Goal: Task Accomplishment & Management: Complete application form

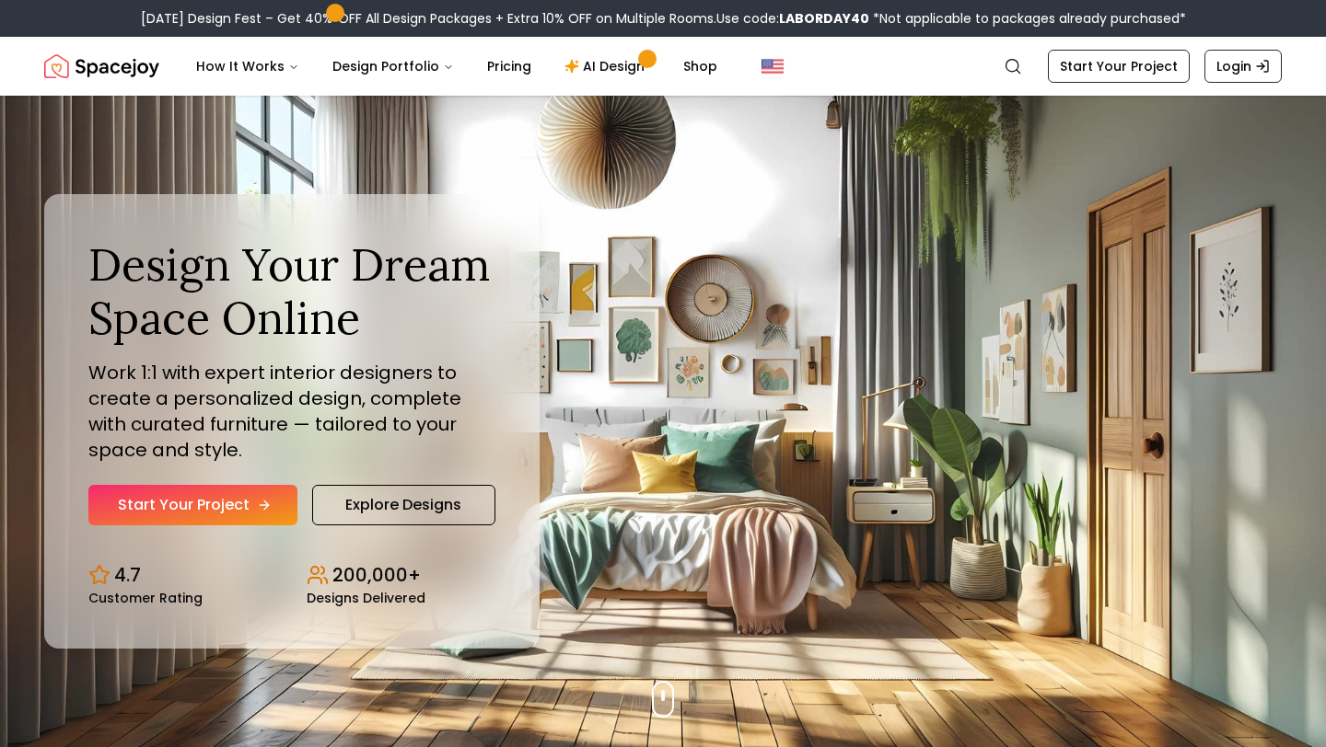
click at [229, 492] on link "Start Your Project" at bounding box center [192, 505] width 209 height 41
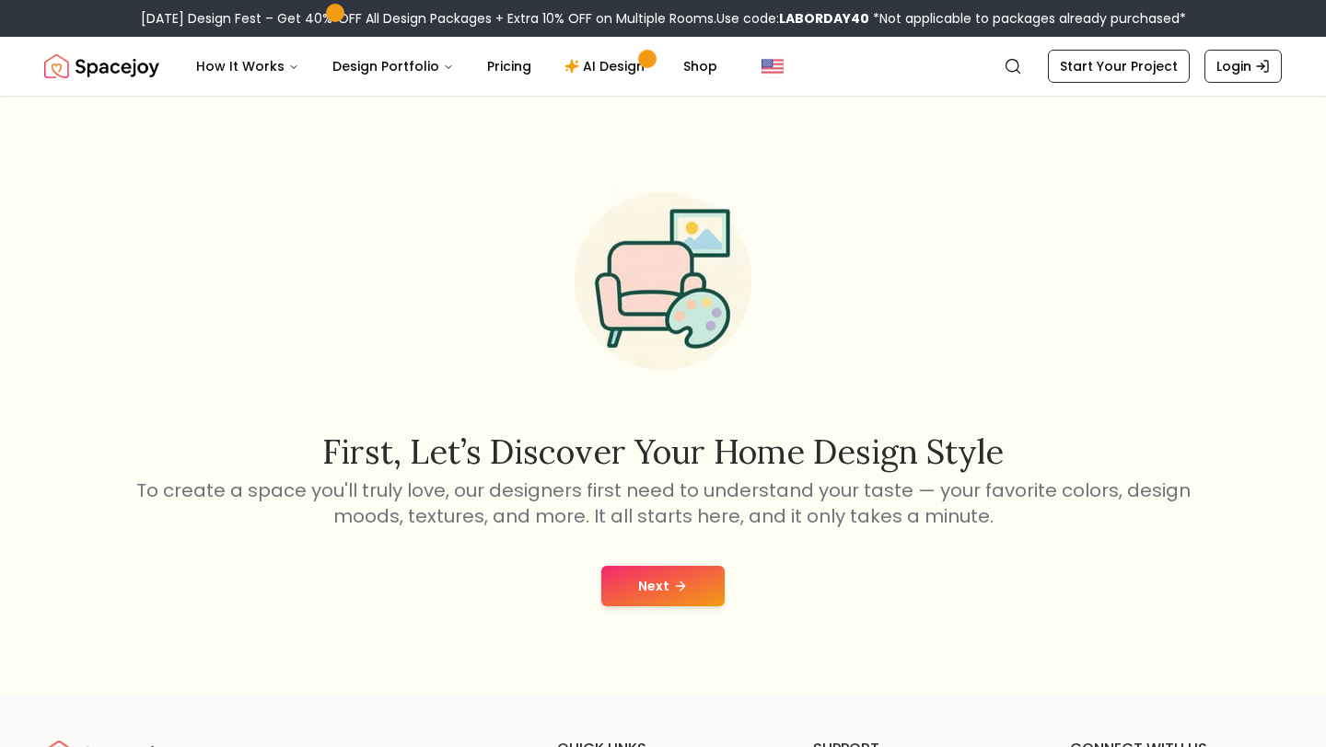
click at [644, 585] on button "Next" at bounding box center [662, 586] width 123 height 41
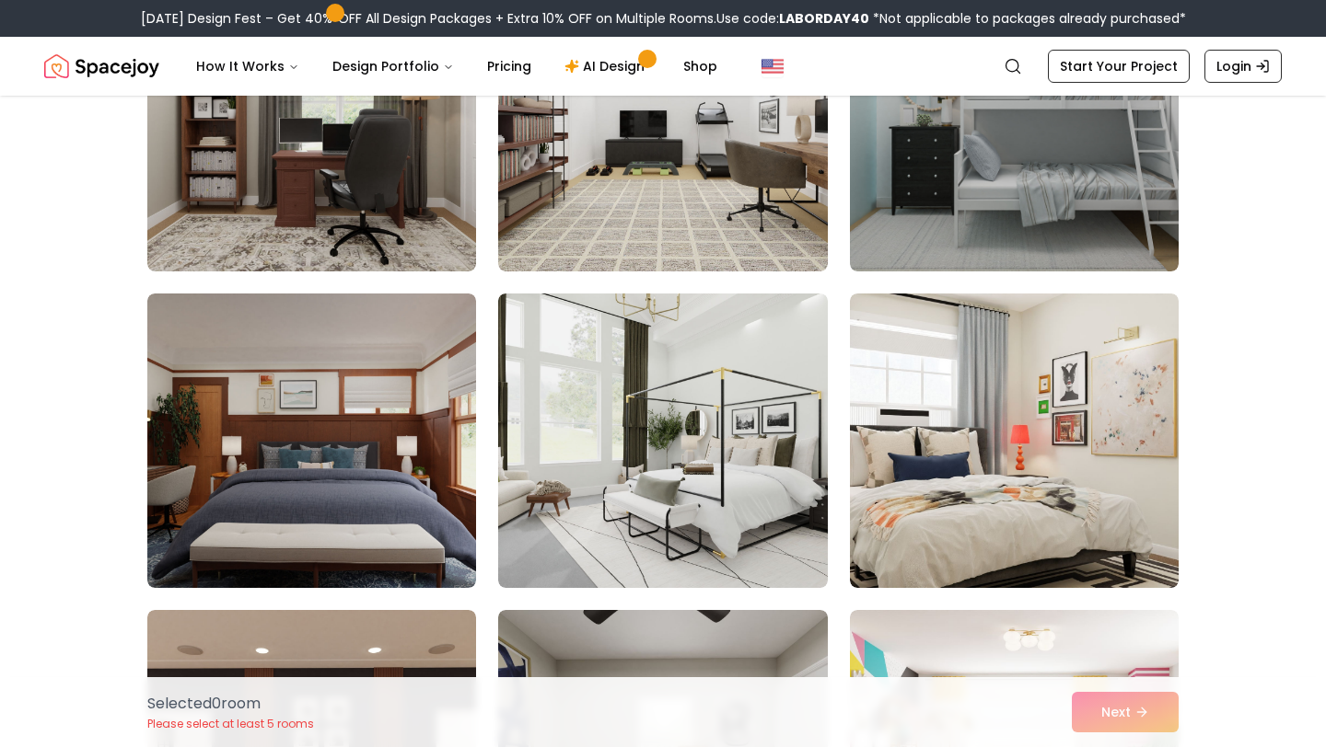
scroll to position [1859, 0]
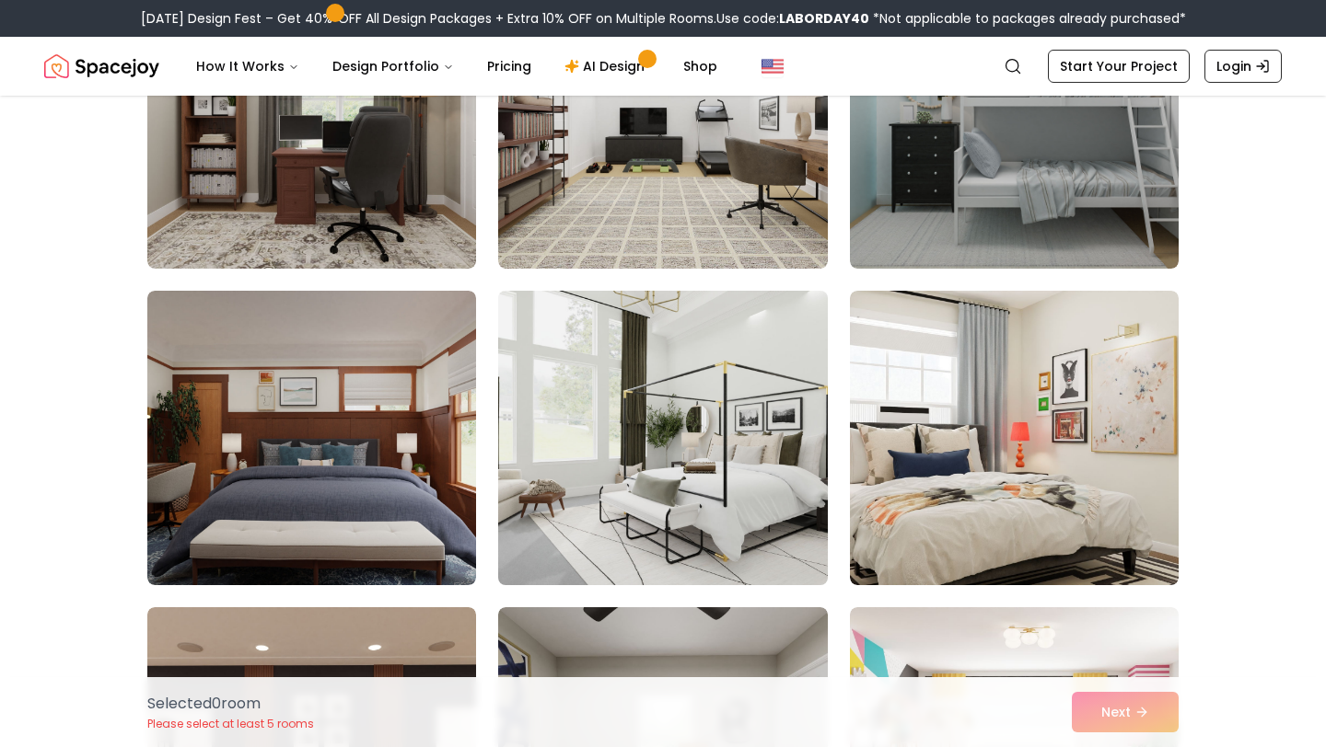
click at [689, 383] on img at bounding box center [662, 438] width 345 height 309
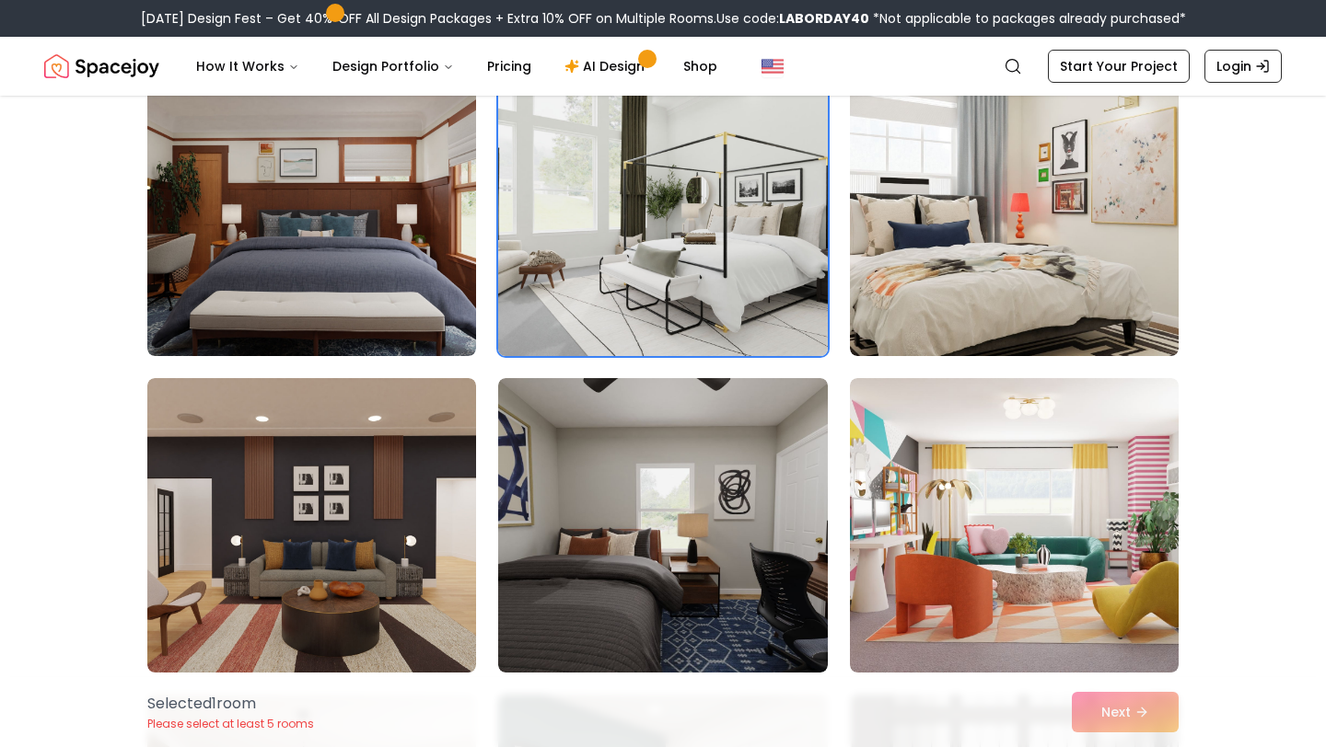
scroll to position [2094, 0]
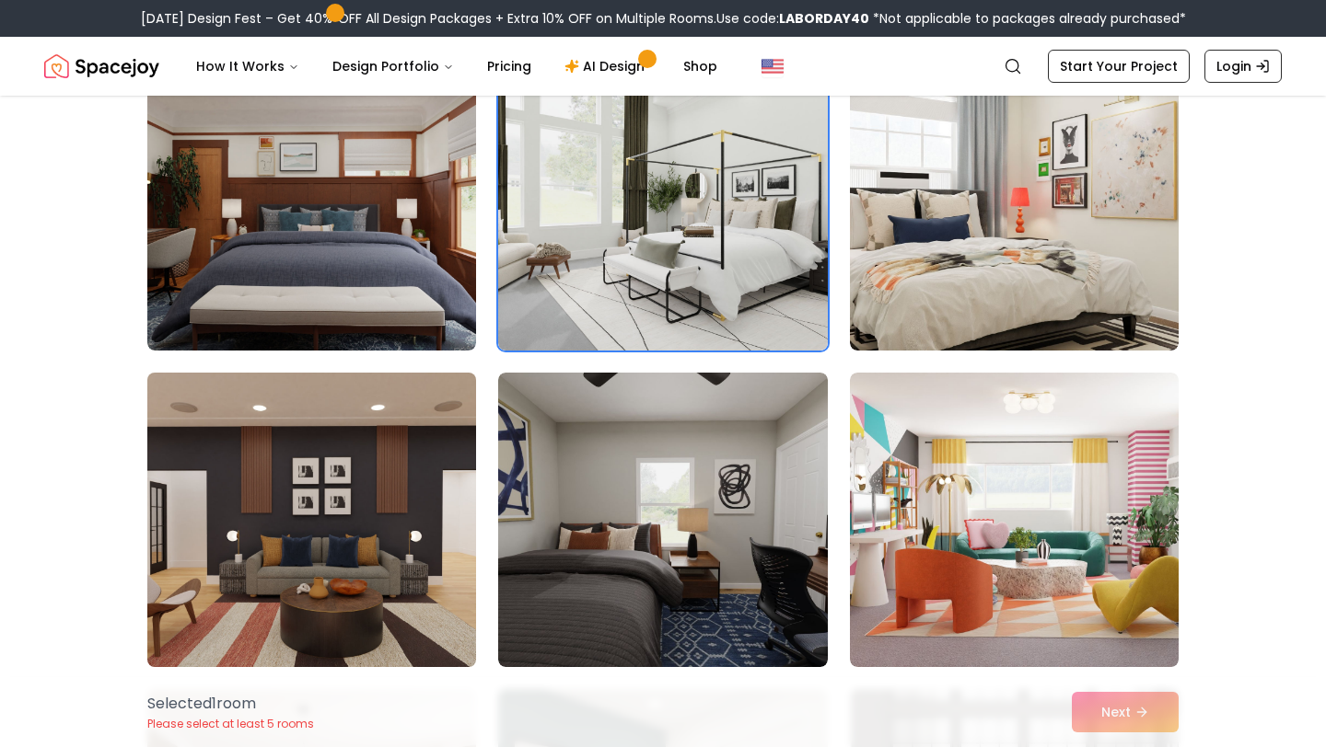
click at [249, 540] on img at bounding box center [311, 519] width 345 height 309
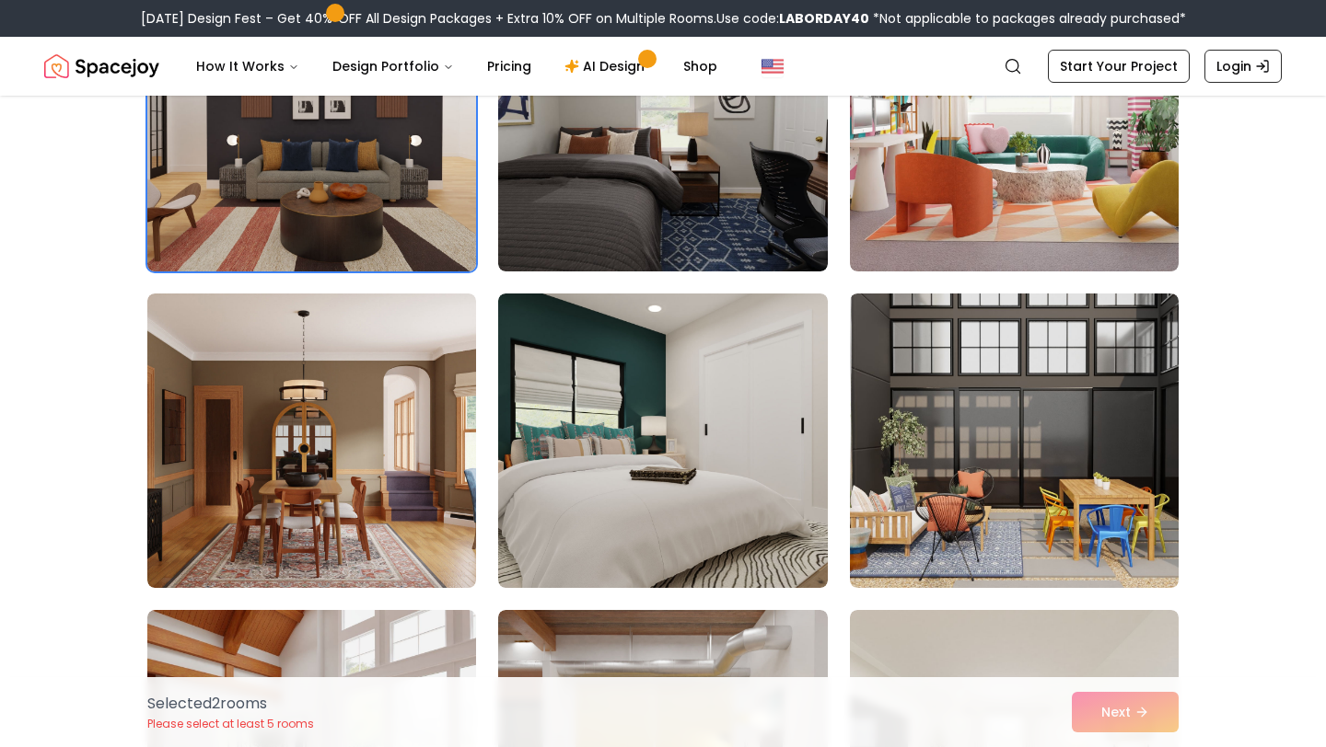
scroll to position [2492, 0]
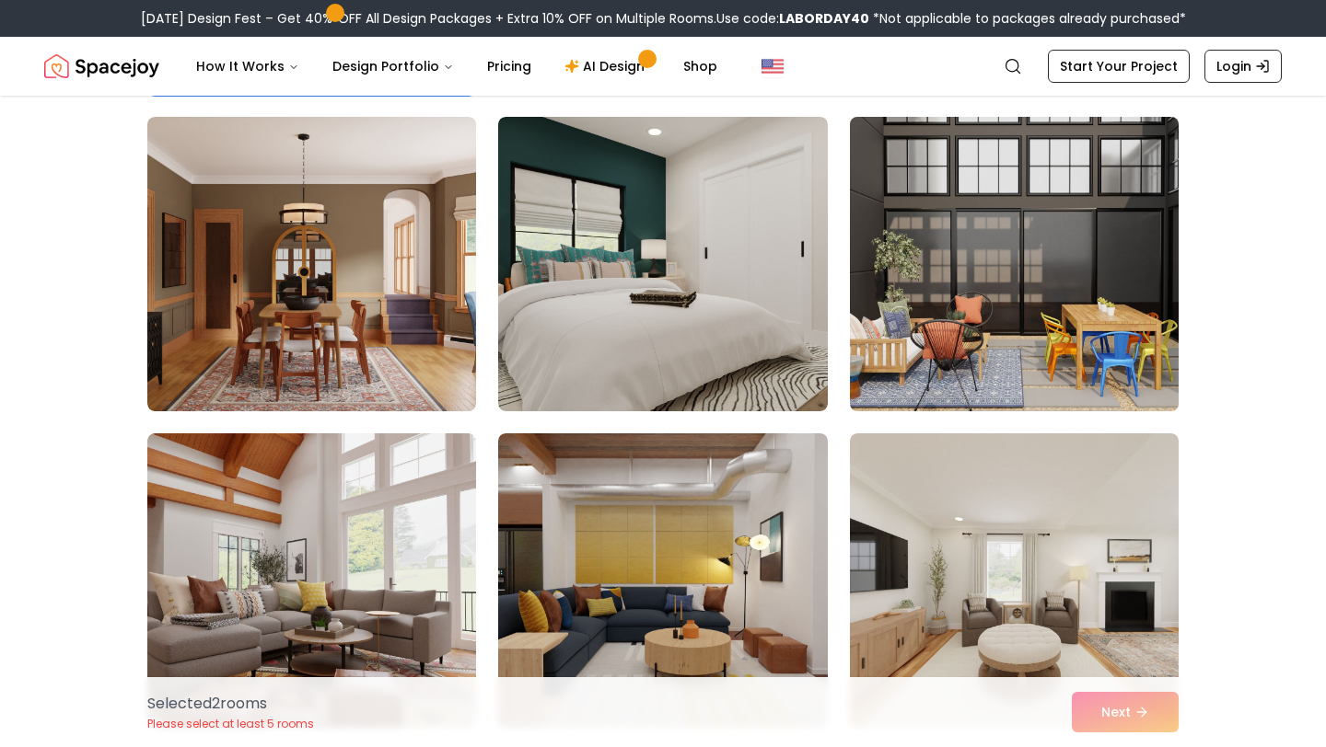
click at [1098, 232] on img at bounding box center [1013, 264] width 345 height 309
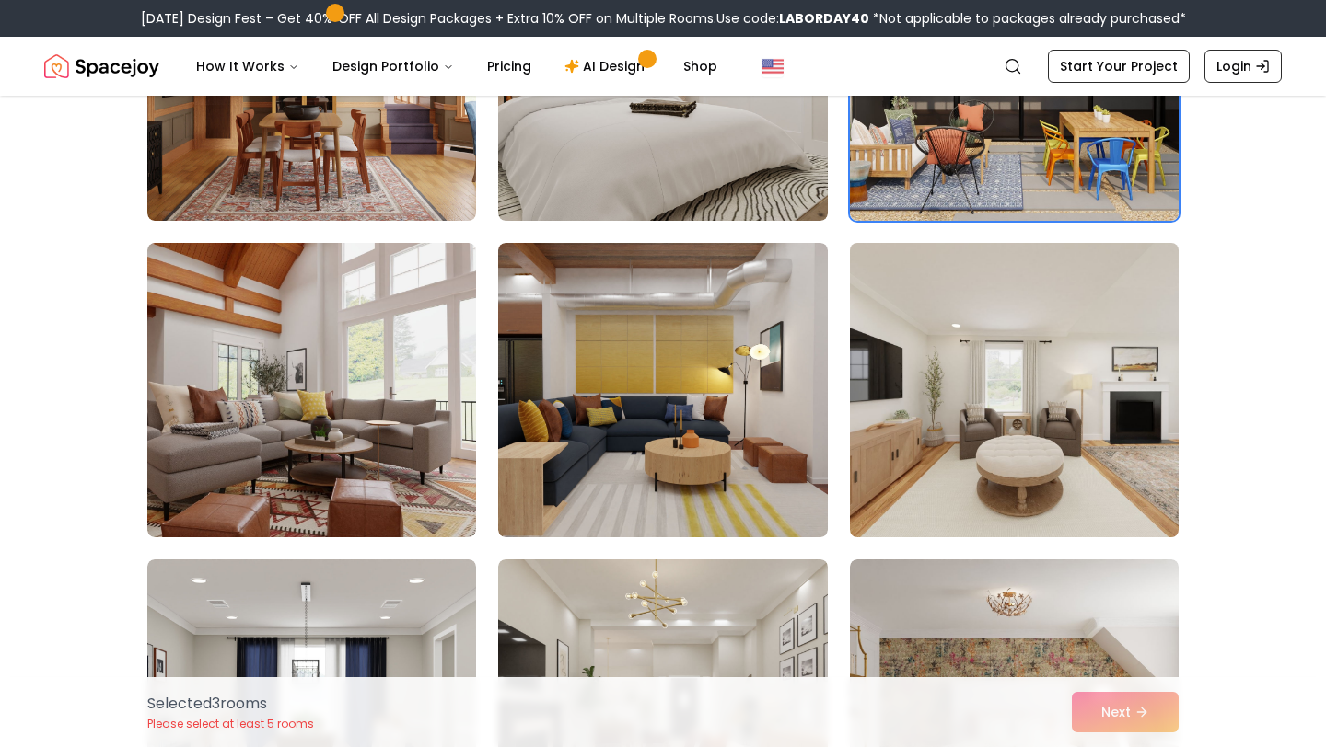
click at [951, 371] on img at bounding box center [1013, 390] width 345 height 309
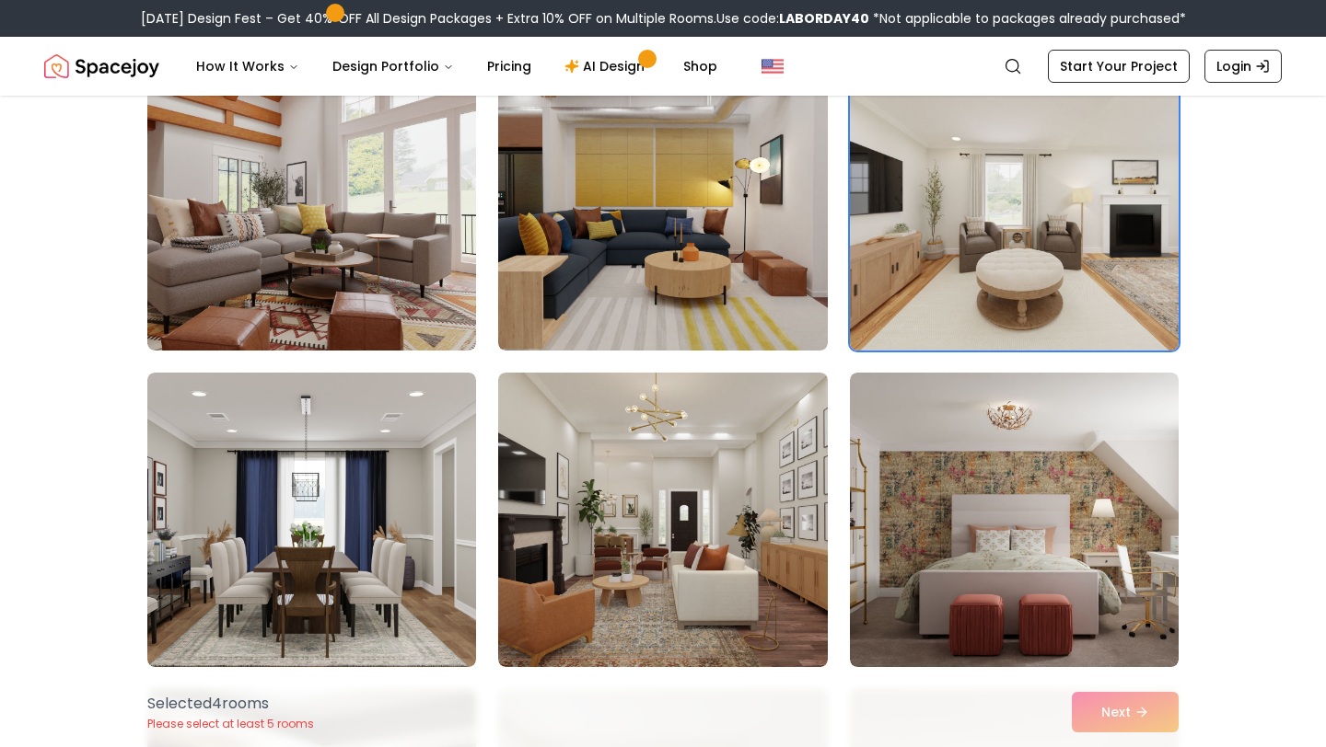
scroll to position [3051, 0]
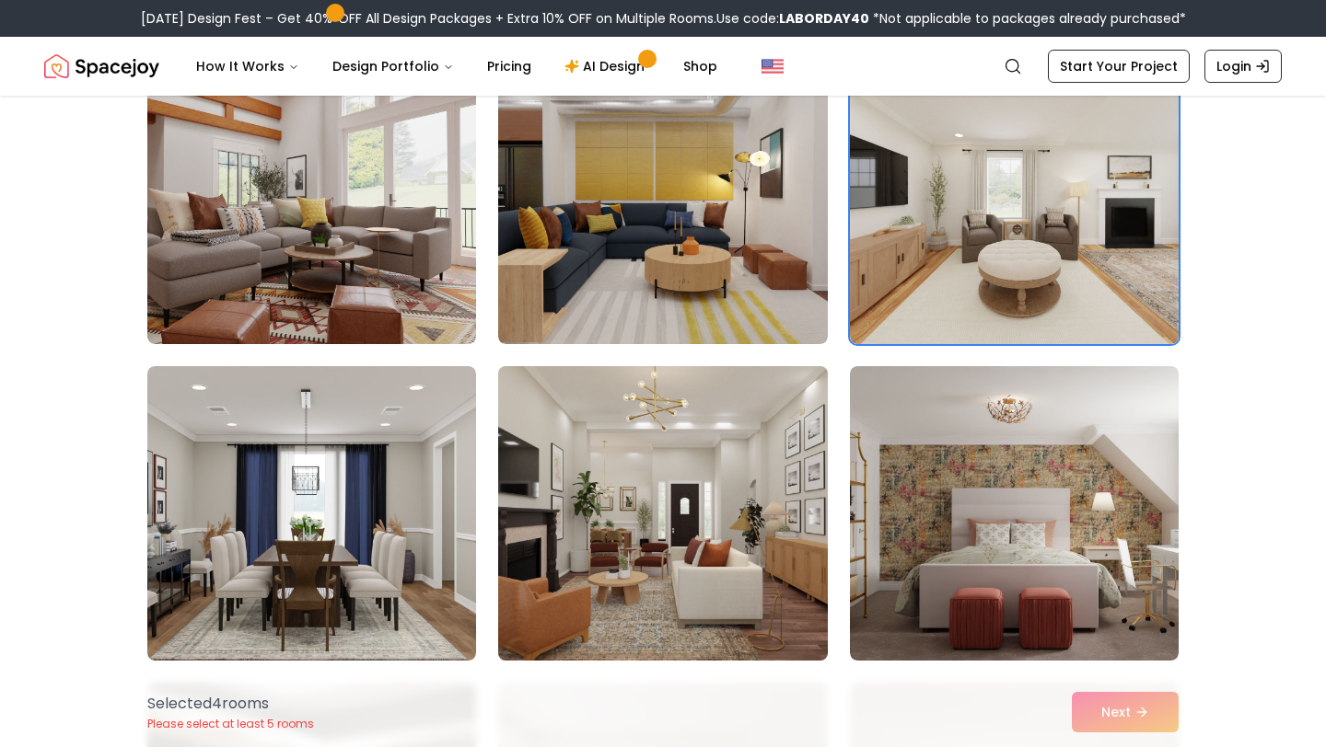
click at [619, 527] on img at bounding box center [662, 513] width 345 height 309
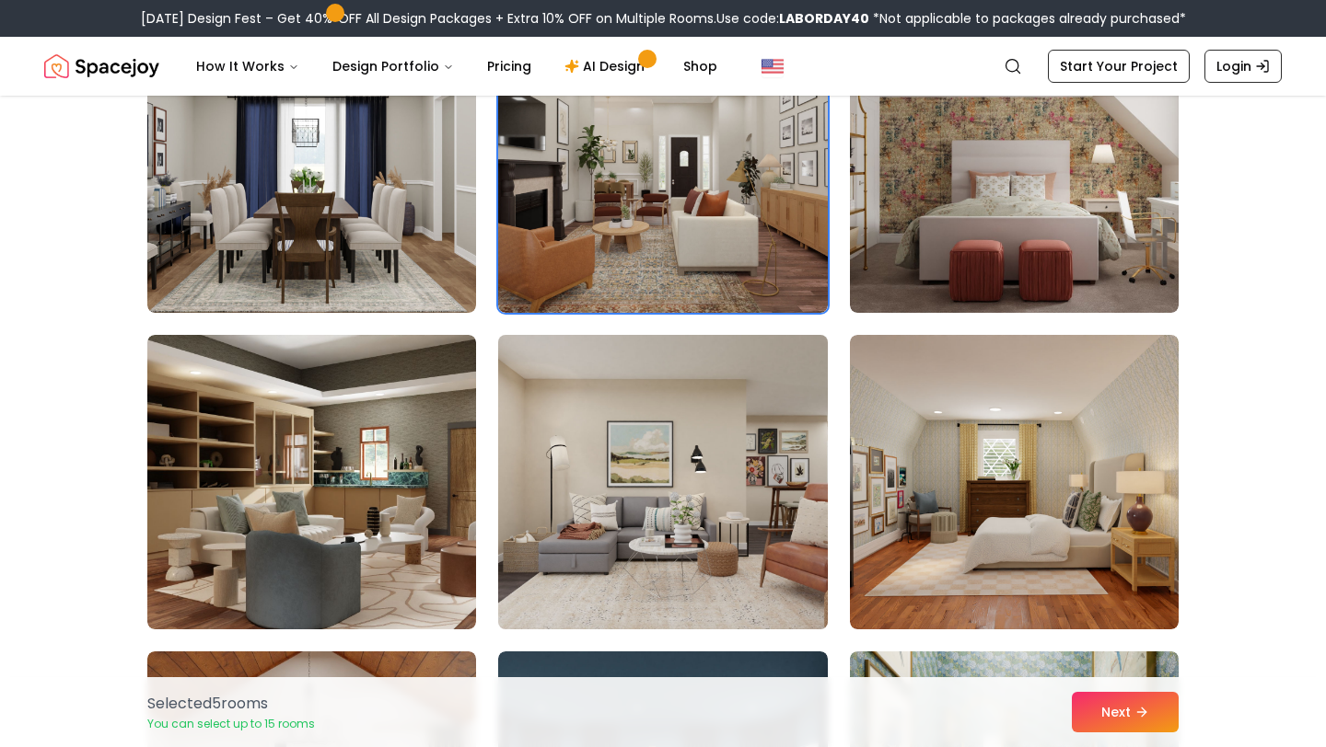
scroll to position [3418, 0]
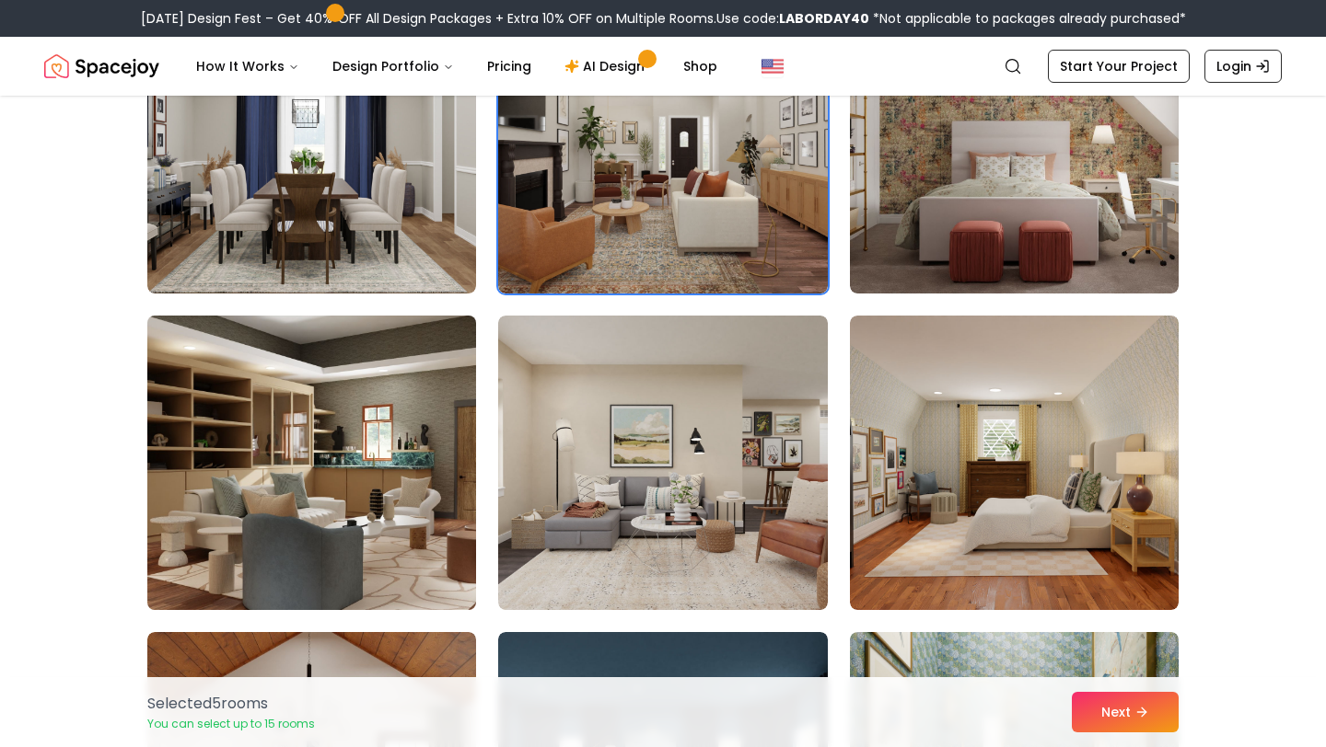
click at [362, 515] on img at bounding box center [311, 462] width 345 height 309
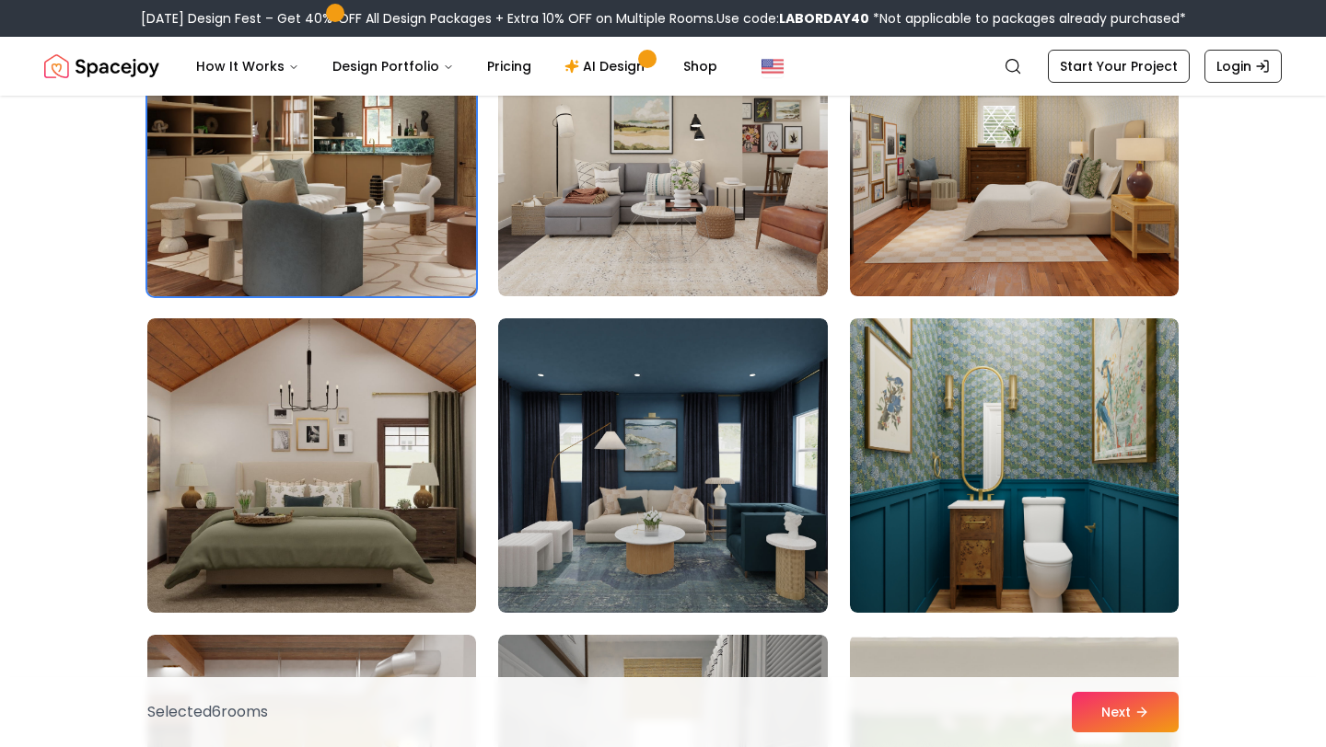
scroll to position [3746, 0]
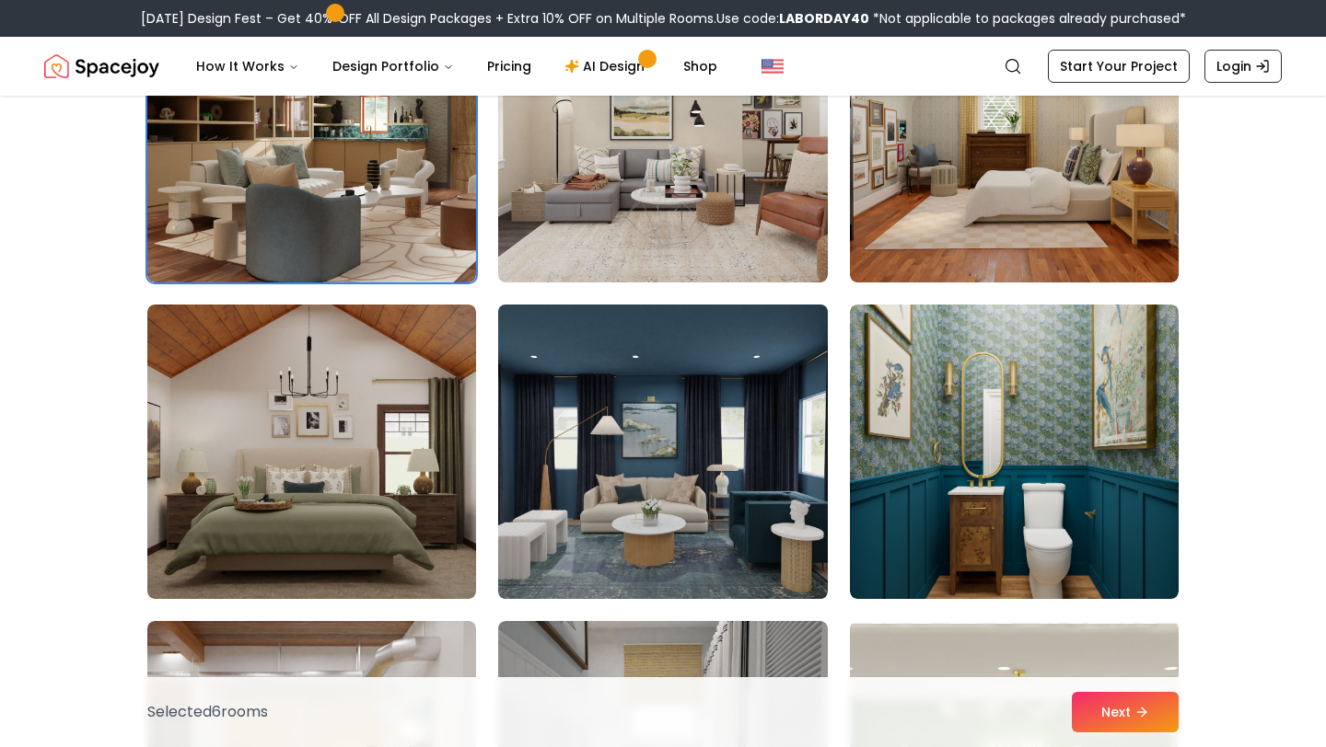
click at [591, 466] on img at bounding box center [662, 451] width 345 height 309
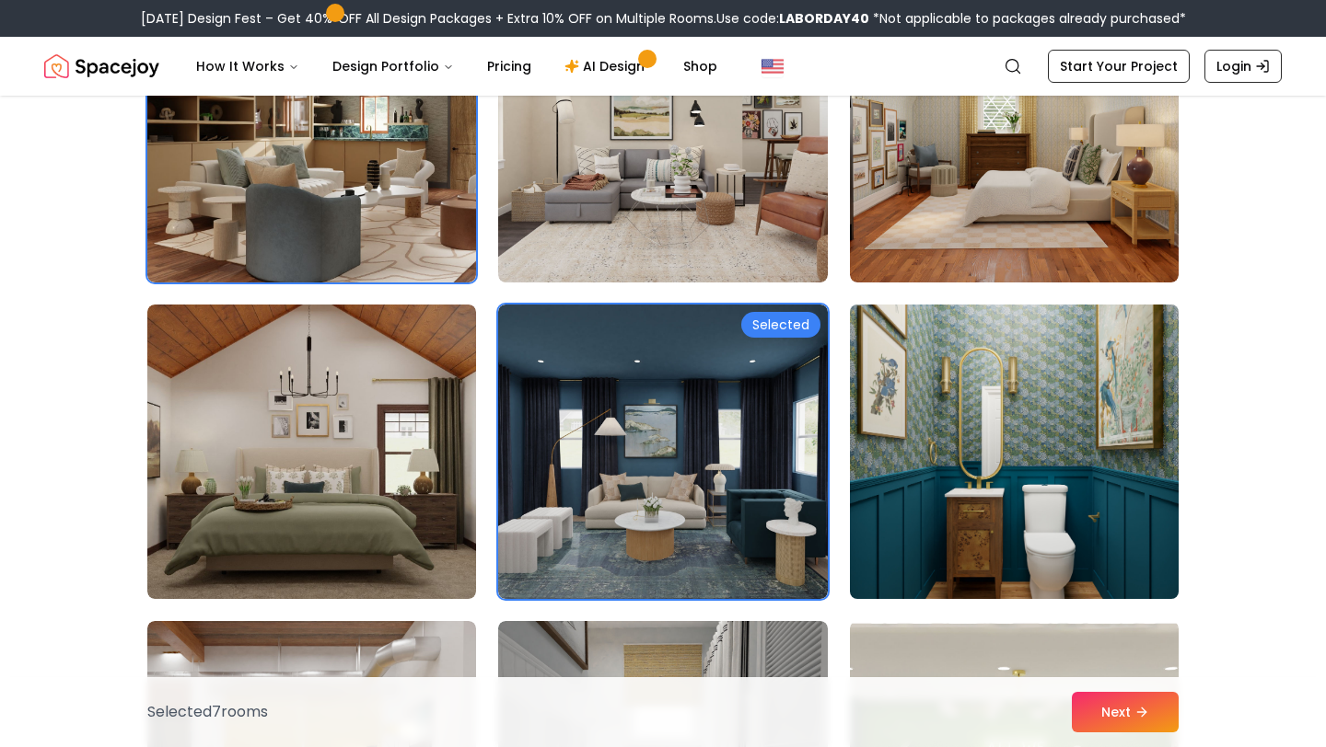
click at [1043, 388] on img at bounding box center [1013, 451] width 345 height 309
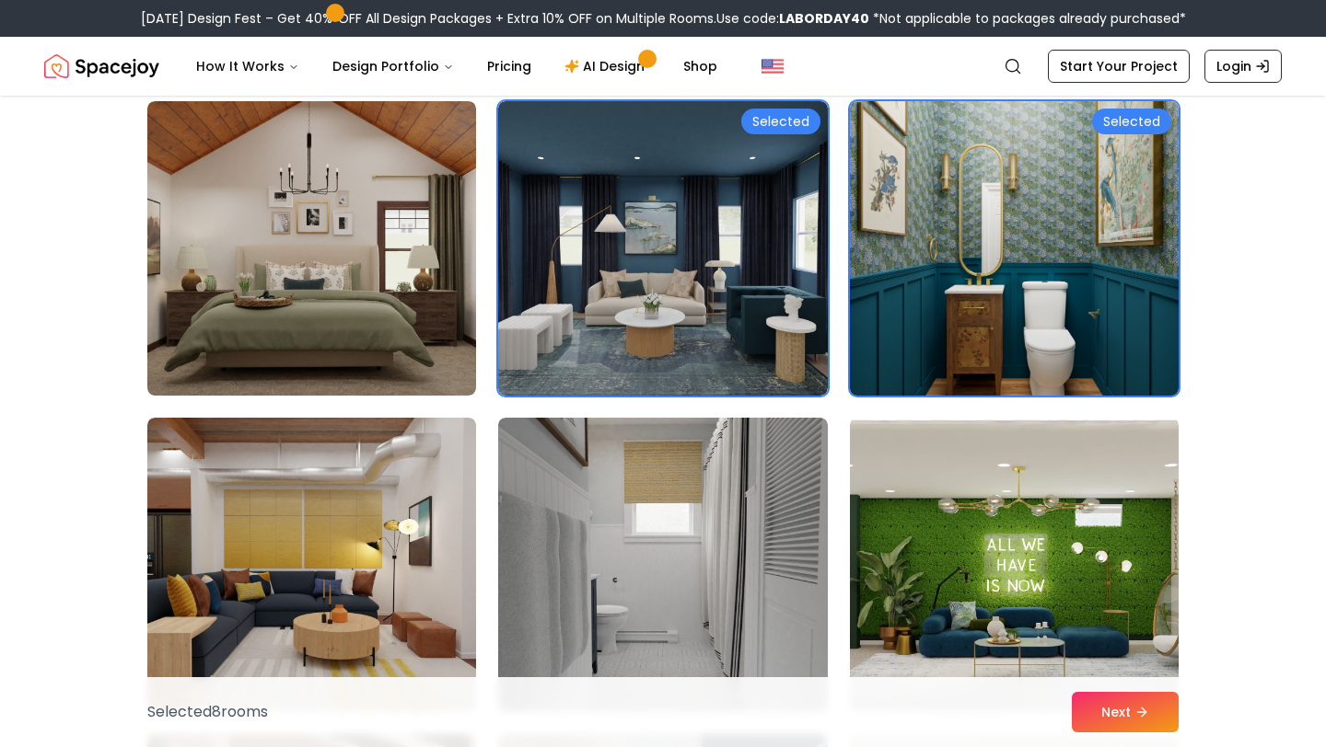
scroll to position [3986, 0]
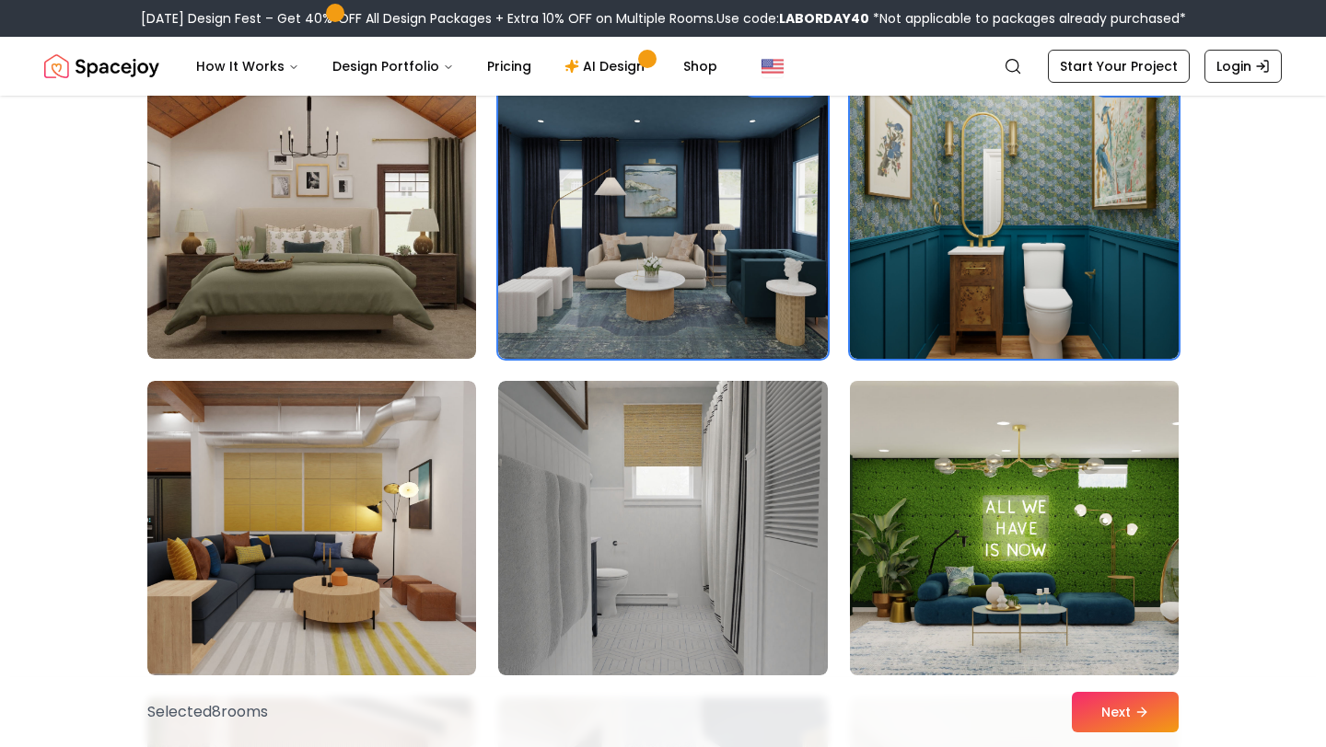
click at [1053, 465] on img at bounding box center [1013, 528] width 345 height 309
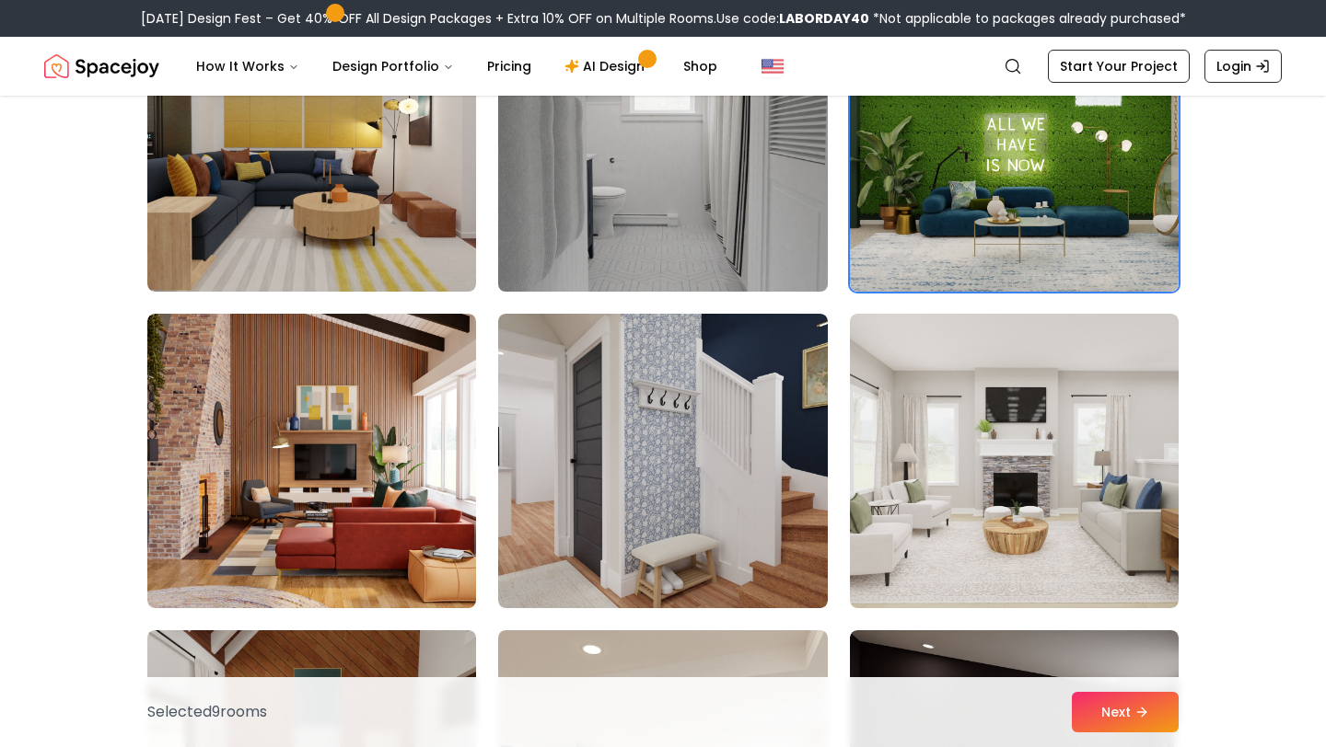
scroll to position [4381, 0]
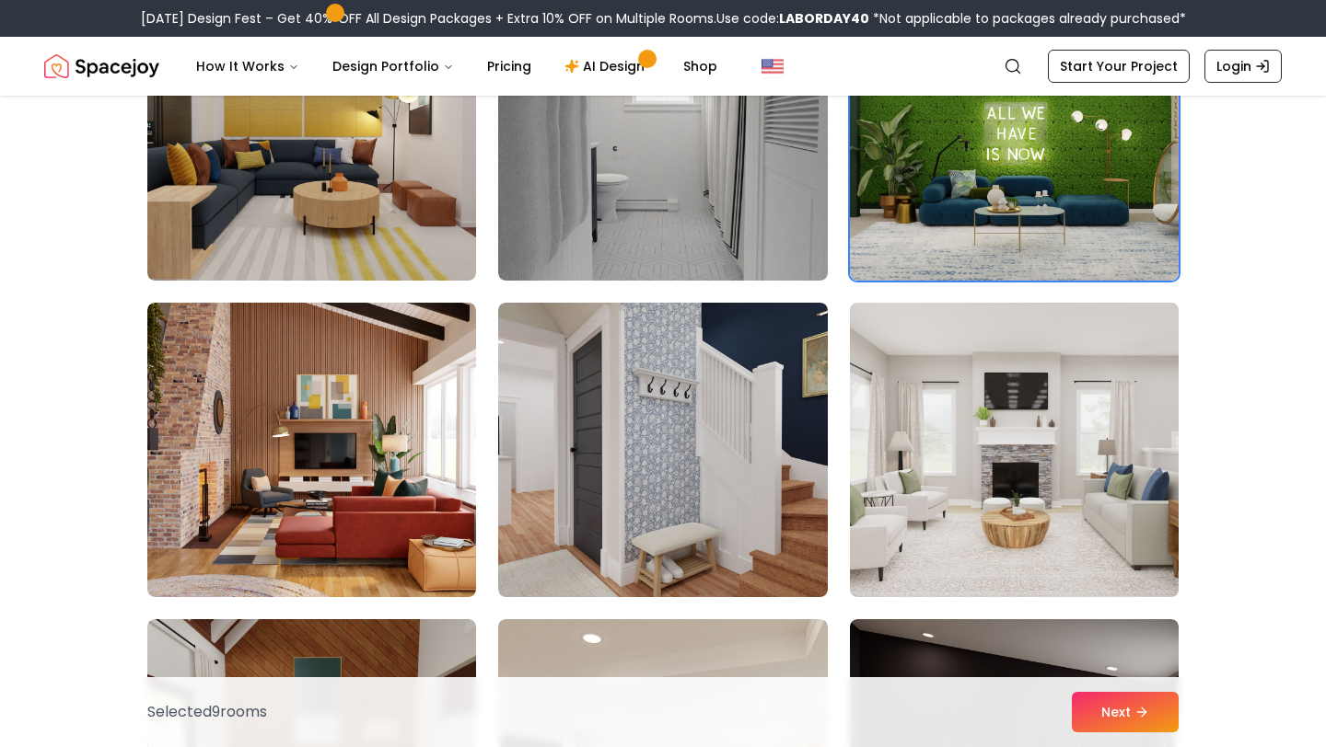
click at [981, 427] on img at bounding box center [1013, 449] width 345 height 309
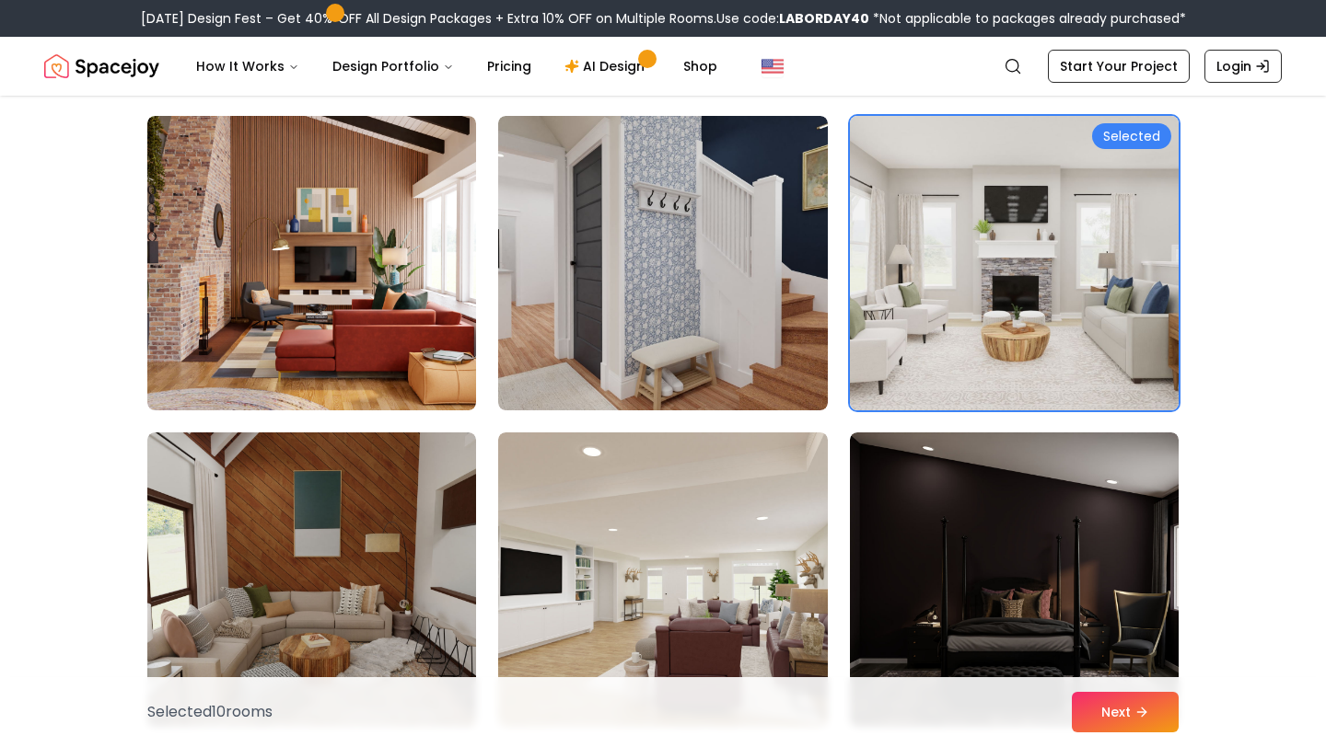
scroll to position [4582, 0]
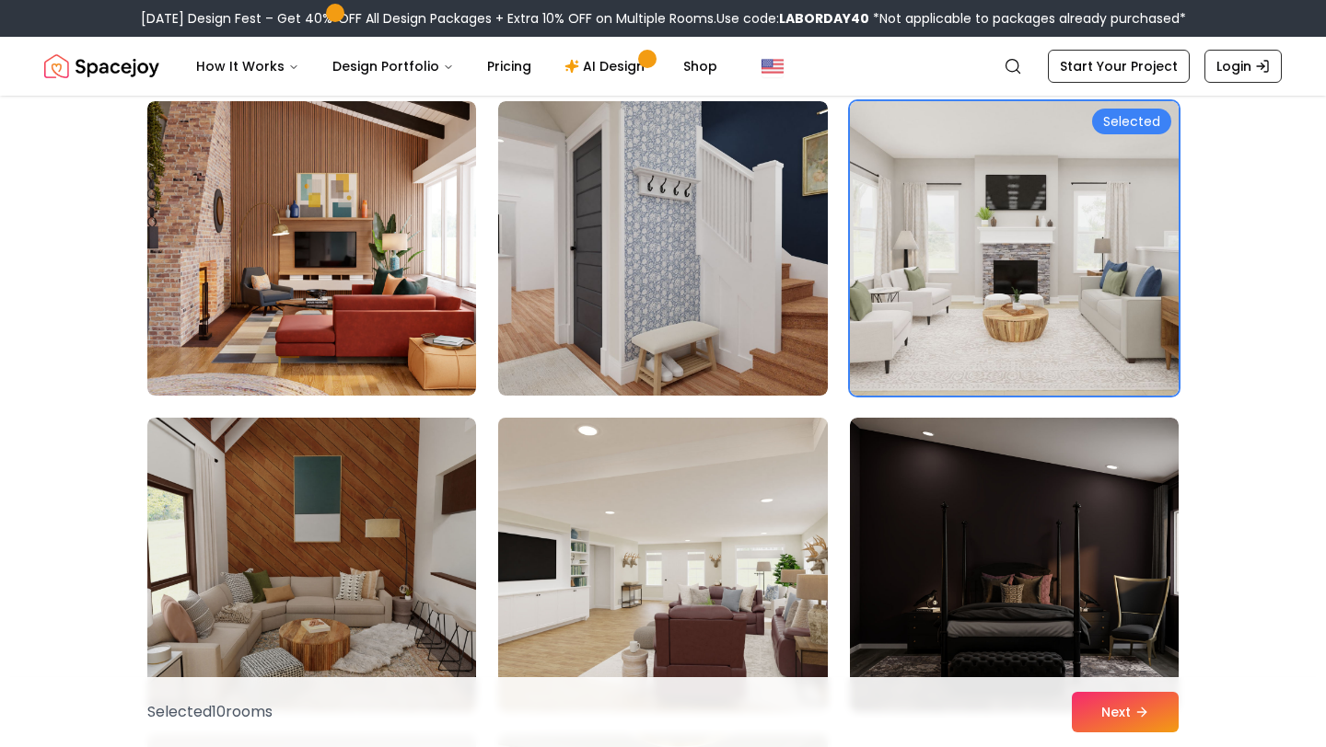
click at [658, 596] on img at bounding box center [662, 565] width 345 height 309
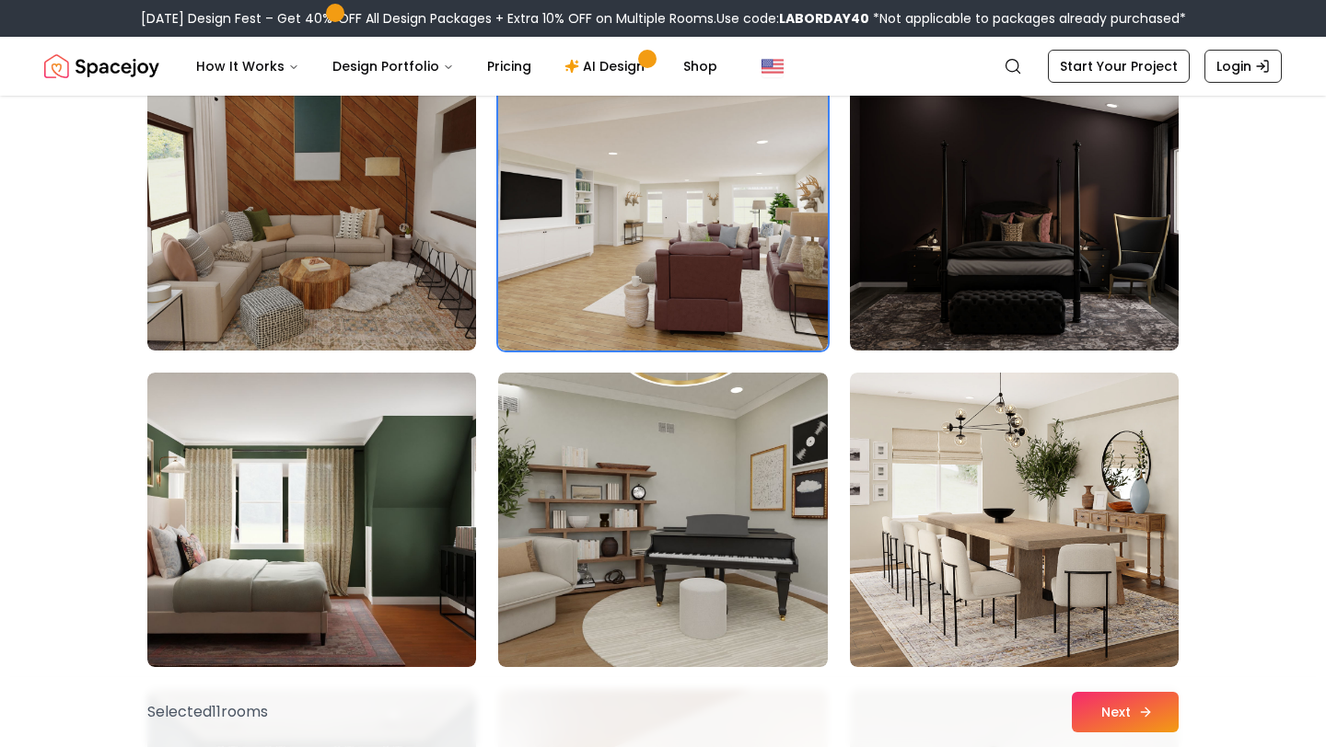
click at [1113, 712] on button "Next" at bounding box center [1124, 712] width 107 height 41
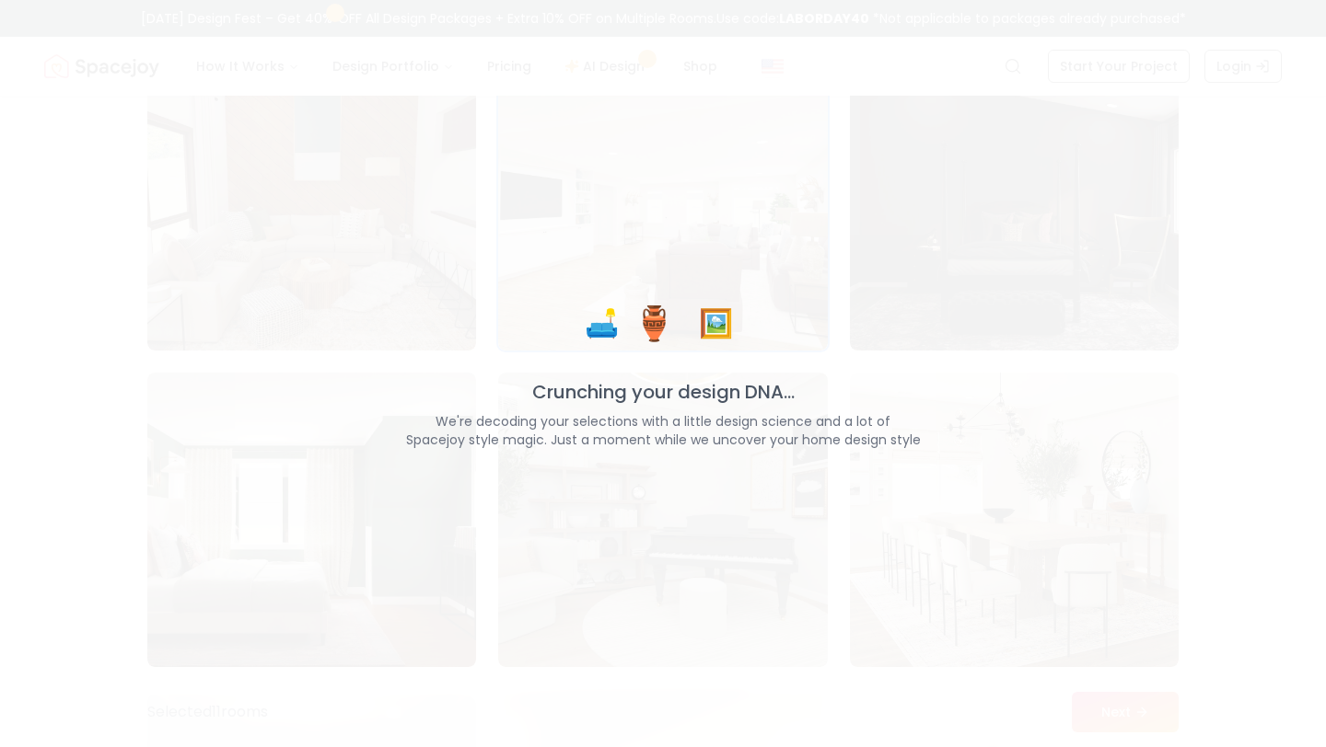
scroll to position [4944, 0]
